Goal: Browse casually: Explore the website without a specific task or goal

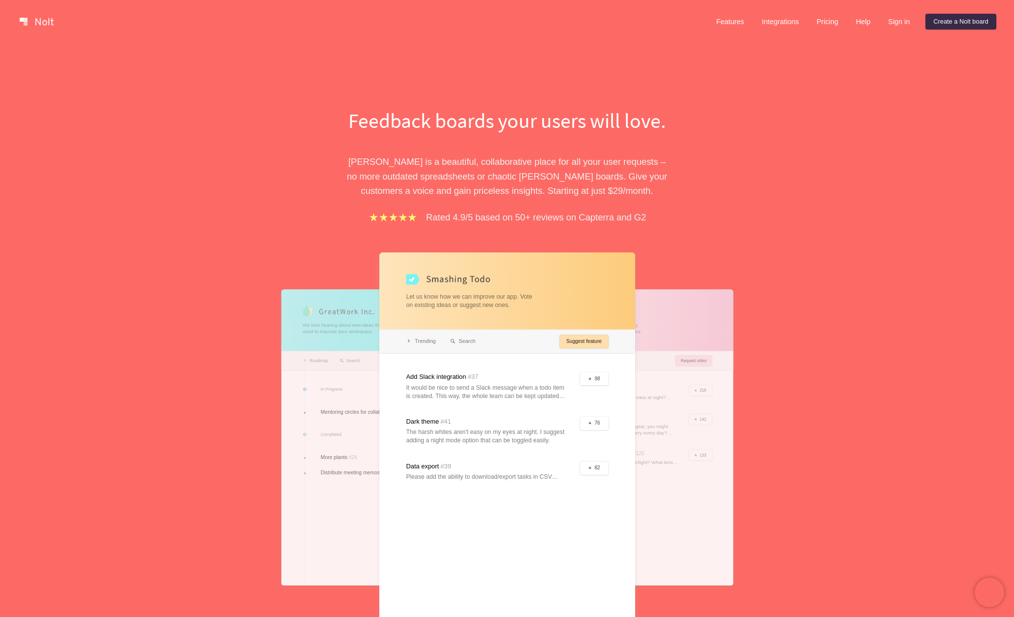
click at [479, 166] on p "[PERSON_NAME] is a beautiful, collaborative place for all your user requests – …" at bounding box center [507, 175] width 339 height 43
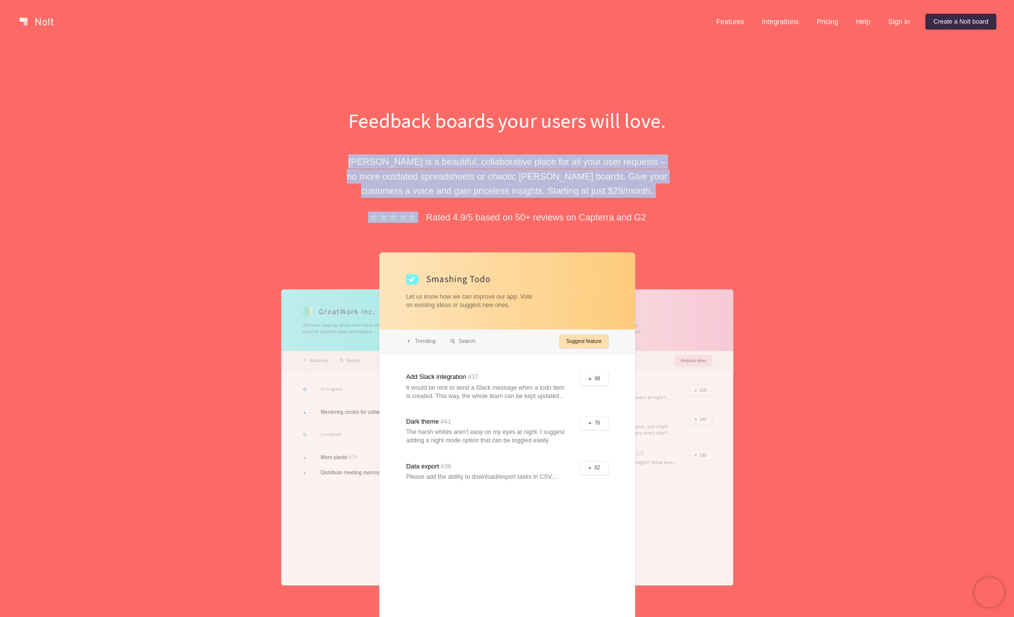
click at [479, 166] on p "[PERSON_NAME] is a beautiful, collaborative place for all your user requests – …" at bounding box center [507, 175] width 339 height 43
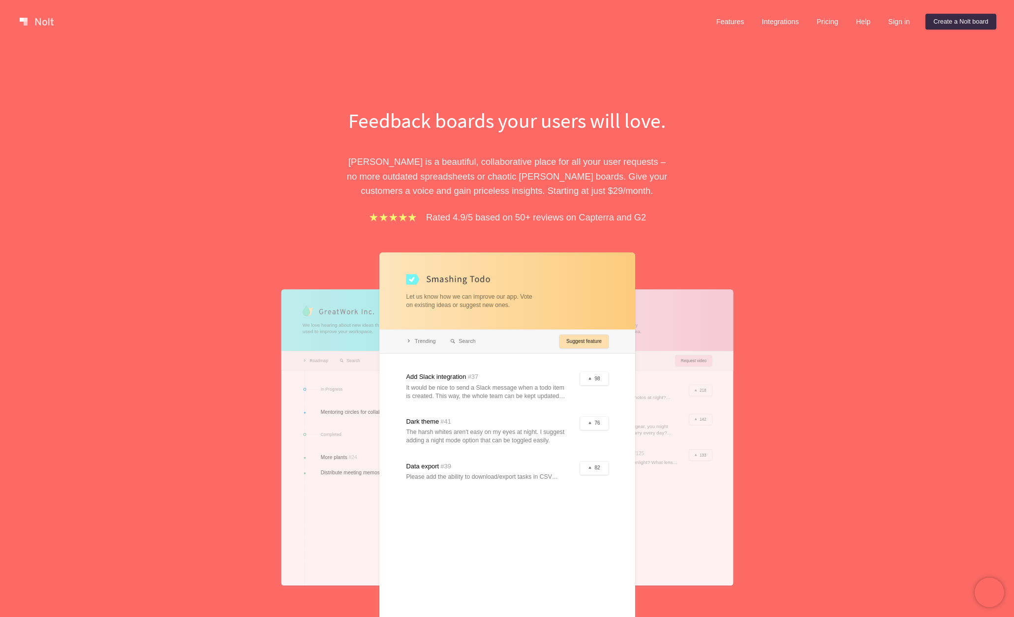
click at [491, 177] on p "[PERSON_NAME] is a beautiful, collaborative place for all your user requests – …" at bounding box center [507, 175] width 339 height 43
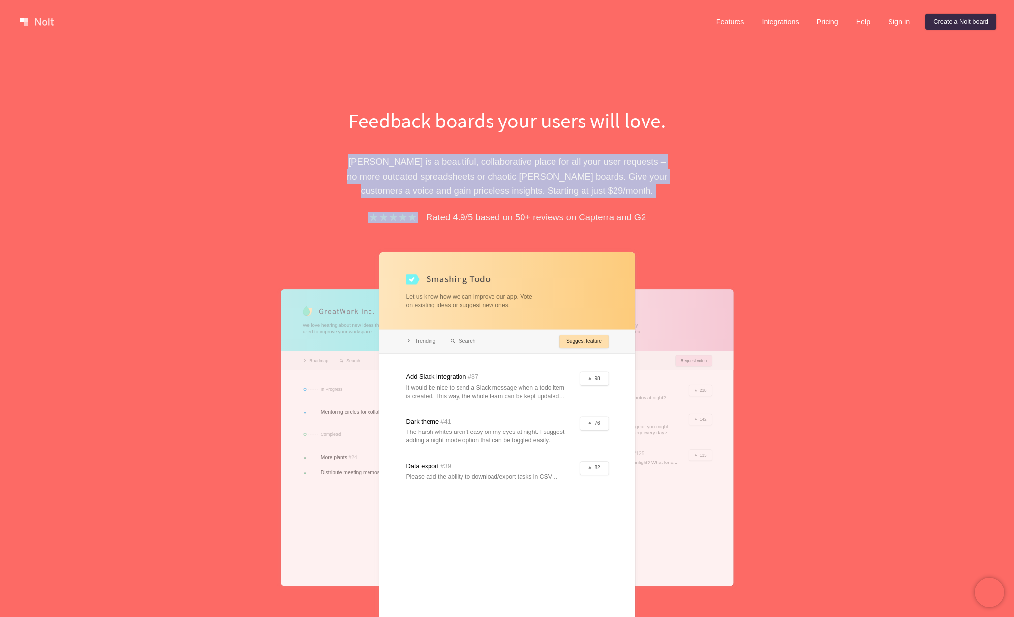
click at [491, 177] on p "[PERSON_NAME] is a beautiful, collaborative place for all your user requests – …" at bounding box center [507, 175] width 339 height 43
click at [529, 184] on p "[PERSON_NAME] is a beautiful, collaborative place for all your user requests – …" at bounding box center [507, 175] width 339 height 43
click at [614, 176] on p "[PERSON_NAME] is a beautiful, collaborative place for all your user requests – …" at bounding box center [507, 175] width 339 height 43
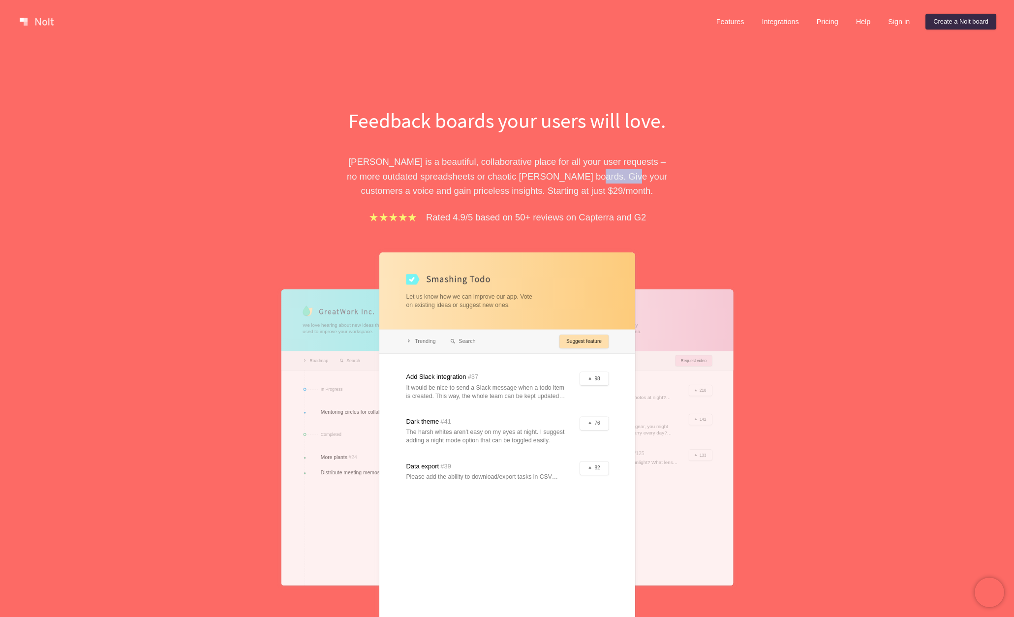
click at [614, 176] on p "[PERSON_NAME] is a beautiful, collaborative place for all your user requests – …" at bounding box center [507, 175] width 339 height 43
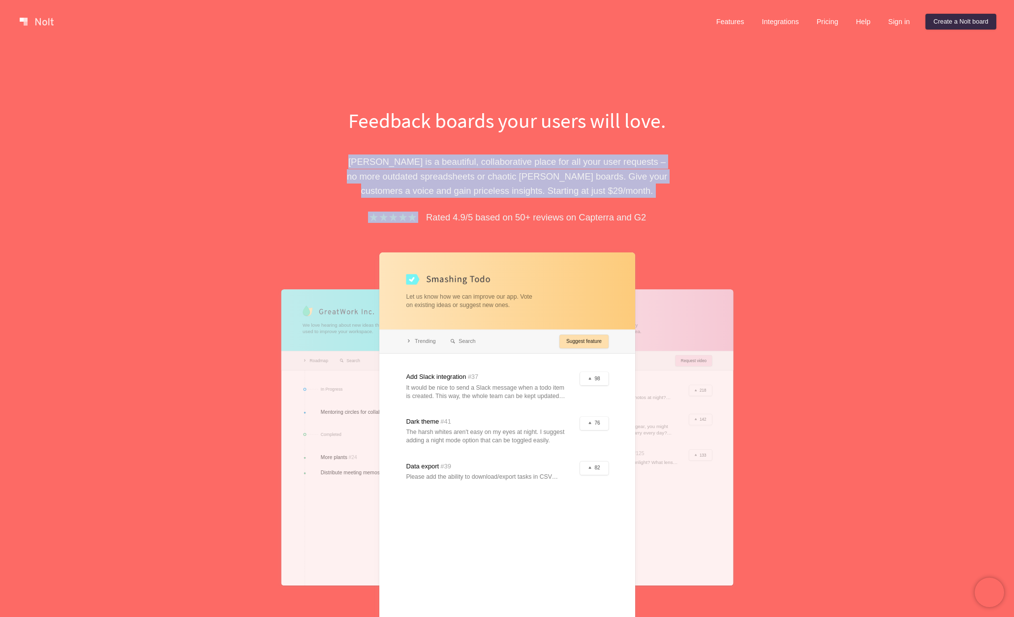
drag, startPoint x: 614, startPoint y: 176, endPoint x: 475, endPoint y: 188, distance: 139.3
click at [591, 180] on p "[PERSON_NAME] is a beautiful, collaborative place for all your user requests – …" at bounding box center [507, 175] width 339 height 43
click at [470, 190] on p "[PERSON_NAME] is a beautiful, collaborative place for all your user requests – …" at bounding box center [507, 175] width 339 height 43
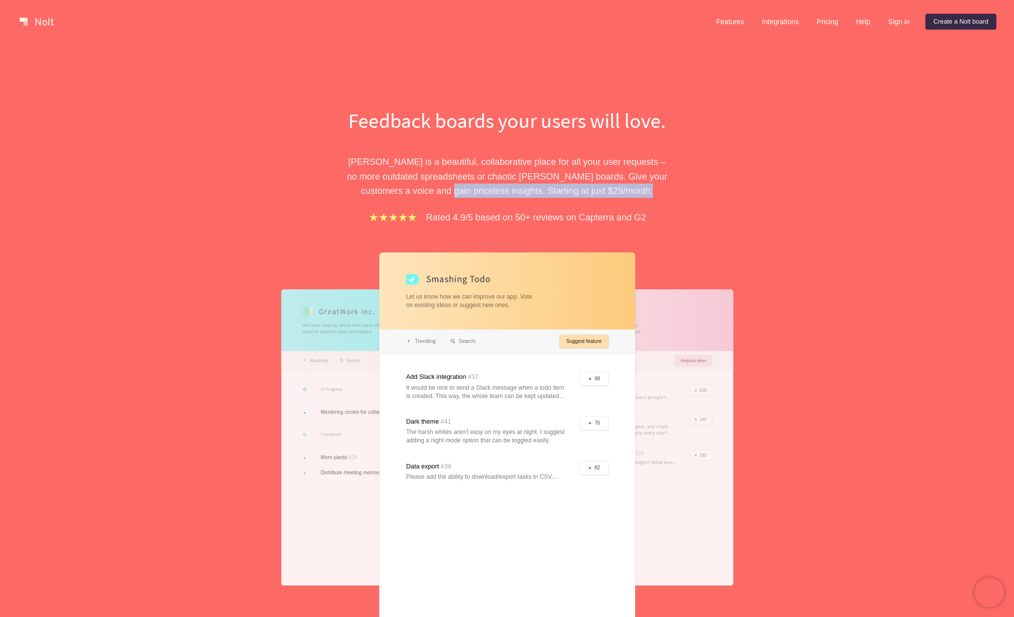
drag, startPoint x: 477, startPoint y: 189, endPoint x: 697, endPoint y: 195, distance: 220.0
click at [698, 193] on div "Feedback boards your users will love. [PERSON_NAME] is a beautiful, collaborati…" at bounding box center [507, 397] width 443 height 582
click at [696, 196] on div "Feedback boards your users will love. [PERSON_NAME] is a beautiful, collaborati…" at bounding box center [507, 397] width 443 height 582
